Goal: Task Accomplishment & Management: Manage account settings

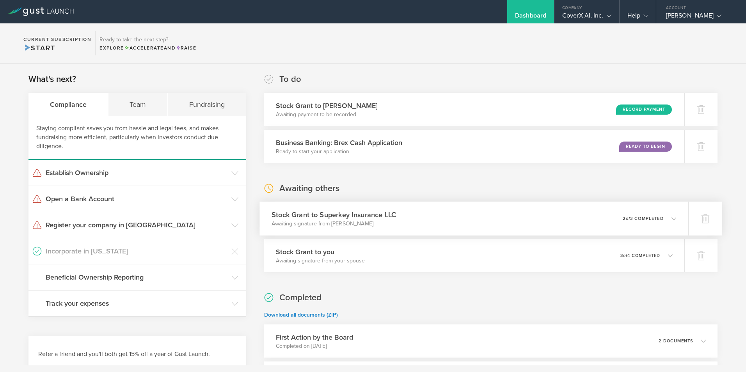
click at [660, 214] on div "0 undeliverable 2 of 3 completed" at bounding box center [650, 218] width 54 height 13
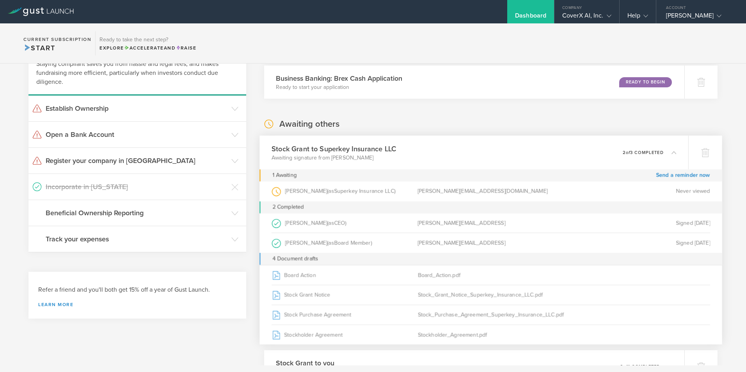
scroll to position [78, 0]
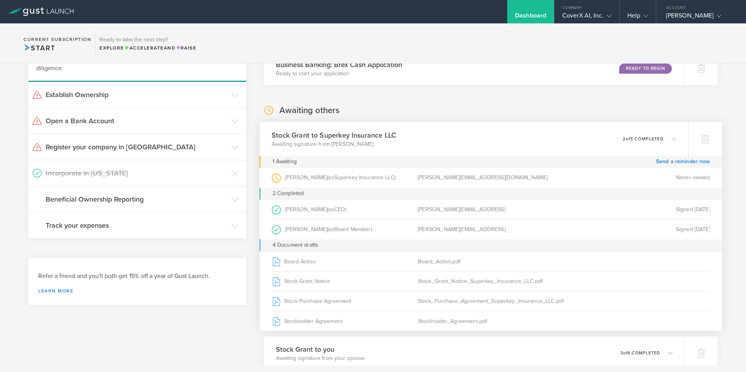
click at [668, 135] on div "0 undeliverable 2 of 3 completed" at bounding box center [650, 138] width 54 height 13
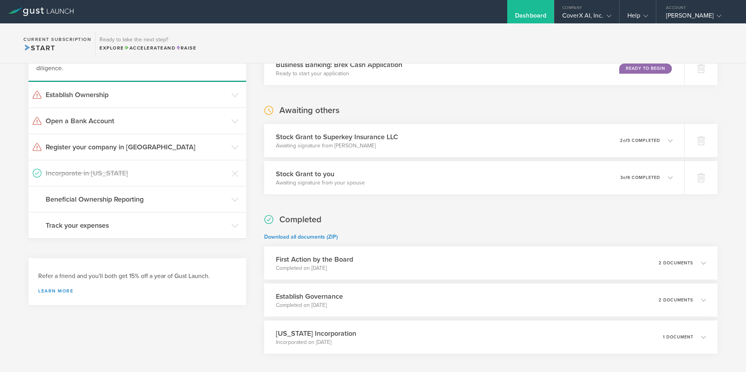
click at [577, 106] on div "Awaiting others Stock Grant to Superkey Insurance LLC Awaiting signature from M…" at bounding box center [491, 150] width 454 height 90
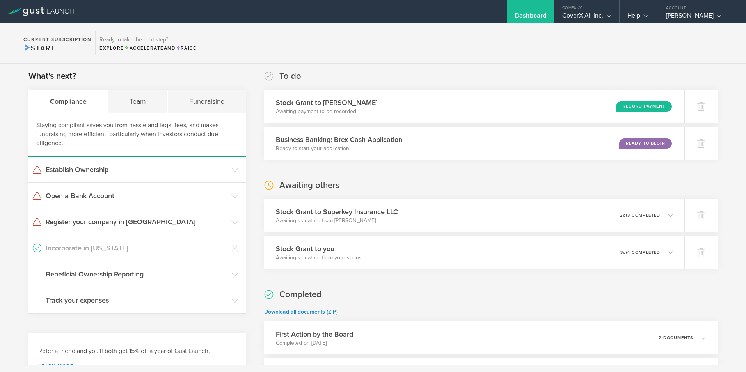
scroll to position [0, 0]
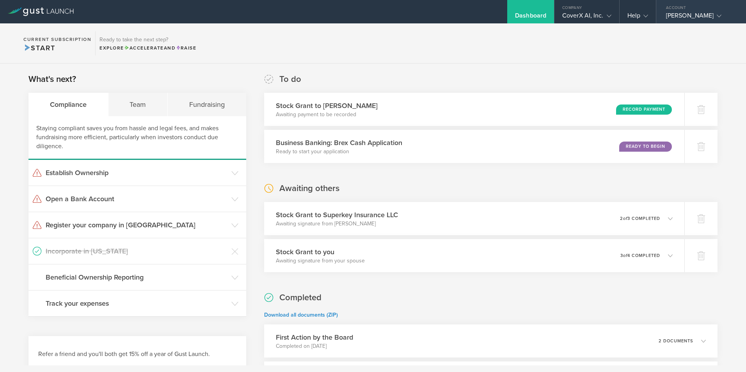
click at [717, 15] on icon at bounding box center [719, 16] width 5 height 5
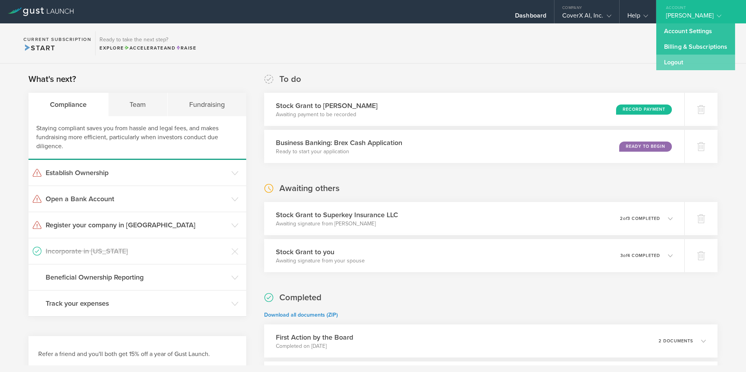
click at [688, 63] on link "Logout" at bounding box center [696, 63] width 79 height 16
